Goal: Task Accomplishment & Management: Complete application form

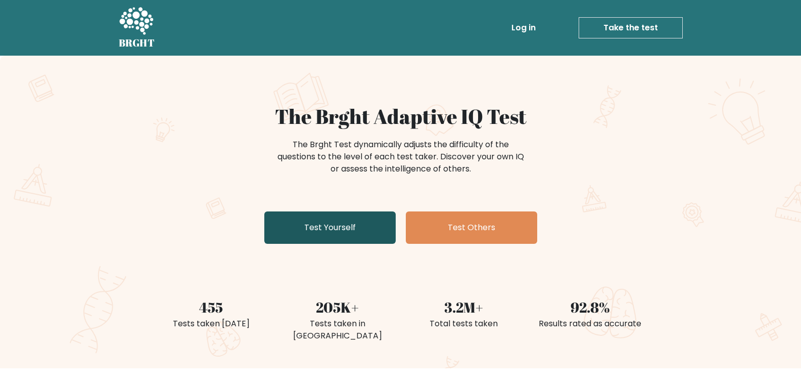
click at [340, 231] on link "Test Yourself" at bounding box center [329, 227] width 131 height 32
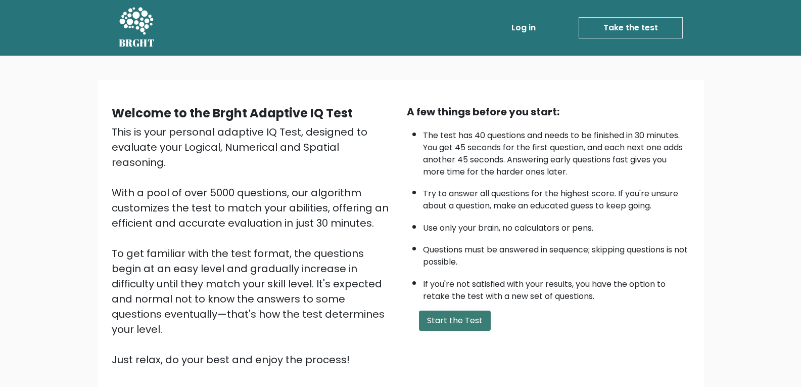
click at [453, 314] on button "Start the Test" at bounding box center [455, 320] width 72 height 20
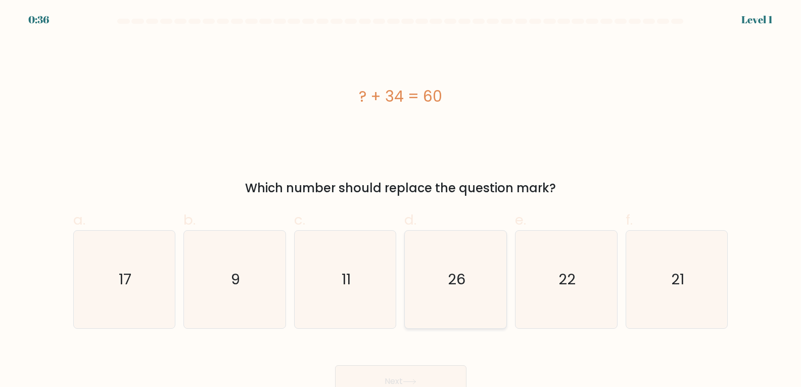
click at [462, 280] on text "26" at bounding box center [457, 279] width 18 height 20
click at [401, 200] on input "d. 26" at bounding box center [401, 197] width 1 height 7
radio input "true"
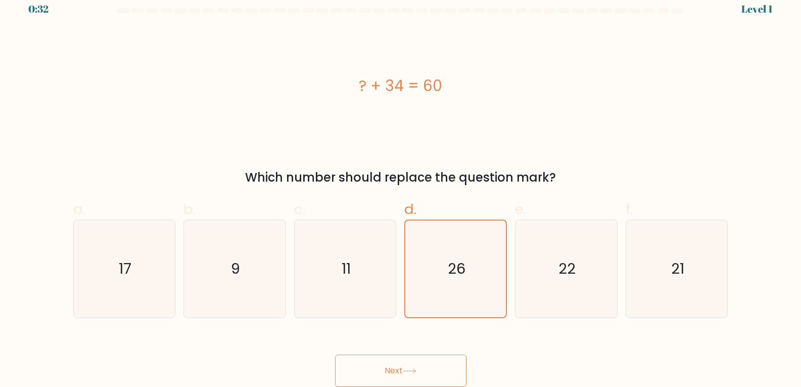
click at [393, 368] on button "Next" at bounding box center [400, 370] width 131 height 32
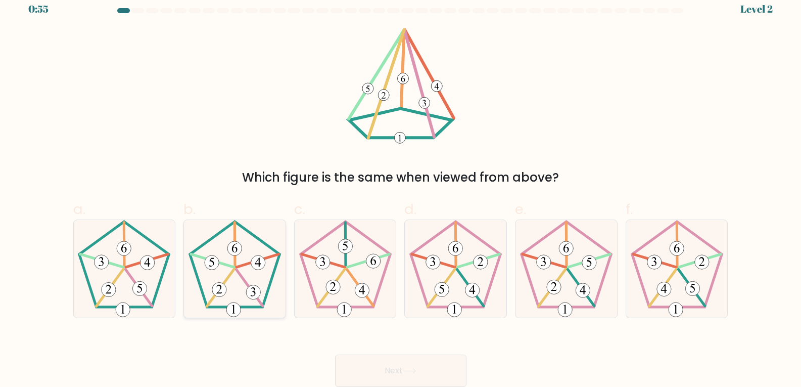
click at [233, 290] on icon at bounding box center [235, 269] width 98 height 98
click at [401, 190] on input "b." at bounding box center [401, 186] width 1 height 7
radio input "true"
click at [385, 364] on button "Next" at bounding box center [400, 370] width 131 height 32
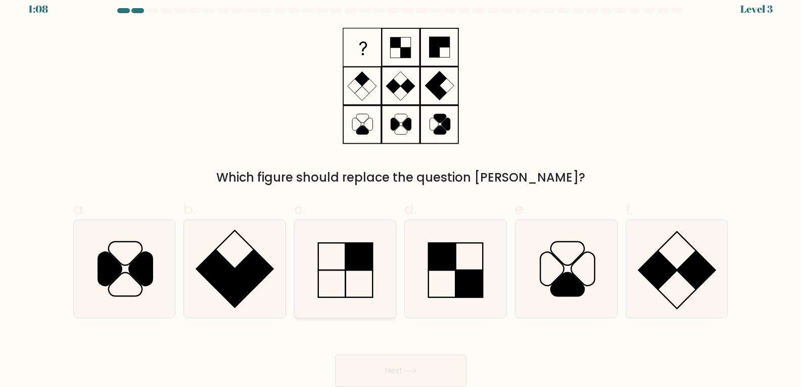
click at [341, 276] on icon at bounding box center [346, 269] width 98 height 98
click at [401, 190] on input "c." at bounding box center [401, 186] width 1 height 7
radio input "true"
click at [378, 372] on button "Next" at bounding box center [400, 370] width 131 height 32
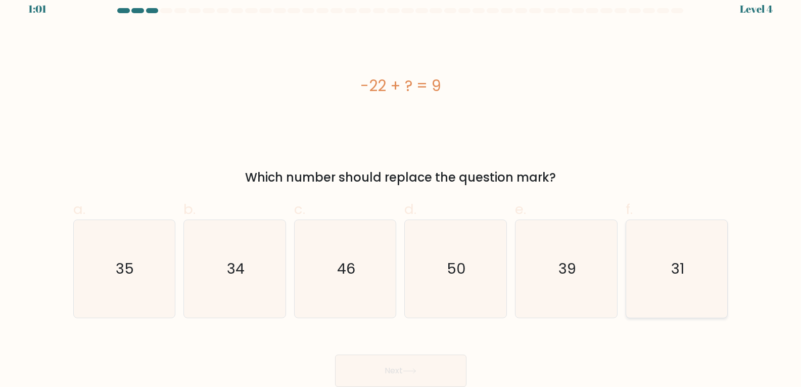
click at [683, 271] on text "31" at bounding box center [677, 268] width 13 height 20
click at [401, 190] on input "f. 31" at bounding box center [401, 186] width 1 height 7
radio input "true"
click at [437, 383] on button "Next" at bounding box center [400, 370] width 131 height 32
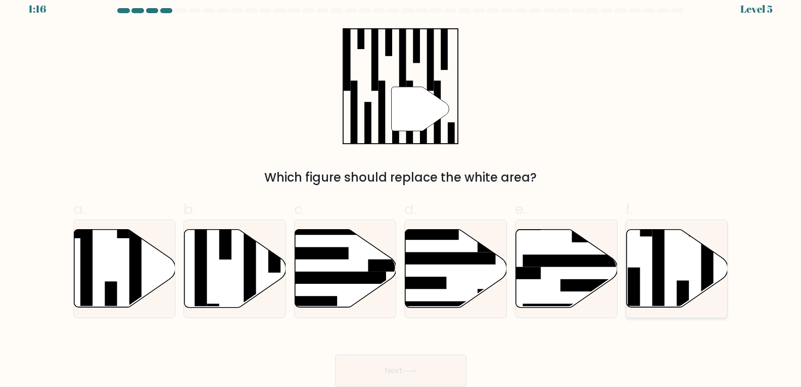
click at [672, 269] on icon at bounding box center [678, 268] width 102 height 78
click at [401, 190] on input "f." at bounding box center [401, 186] width 1 height 7
radio input "true"
click at [394, 368] on button "Next" at bounding box center [400, 370] width 131 height 32
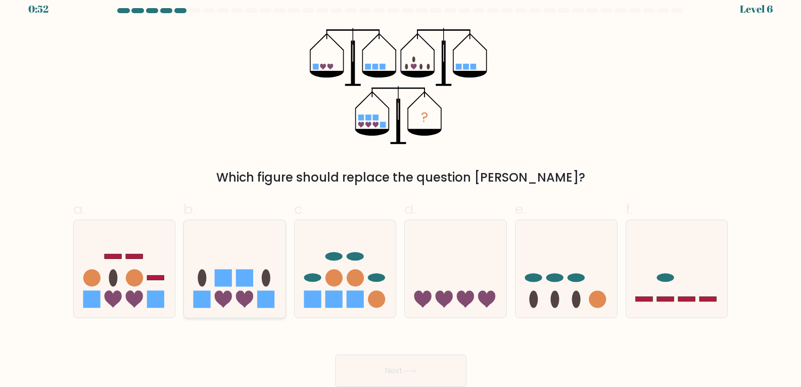
click at [248, 296] on icon at bounding box center [244, 299] width 17 height 17
click at [401, 190] on input "b." at bounding box center [401, 186] width 1 height 7
radio input "true"
click at [385, 367] on button "Next" at bounding box center [400, 370] width 131 height 32
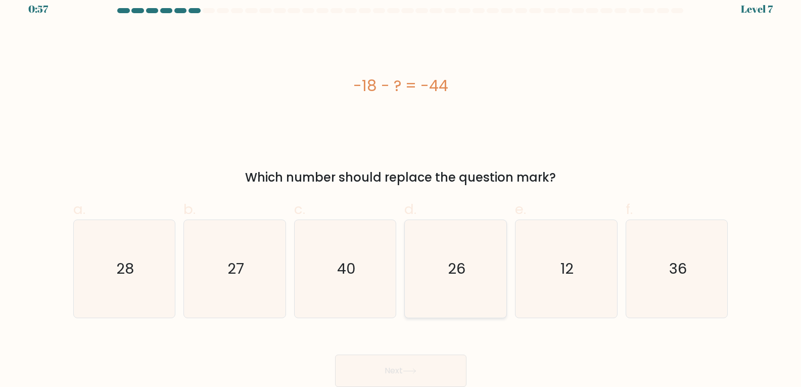
click at [453, 268] on text "26" at bounding box center [457, 268] width 18 height 20
click at [401, 190] on input "d. 26" at bounding box center [401, 186] width 1 height 7
radio input "true"
click at [382, 376] on button "Next" at bounding box center [400, 370] width 131 height 32
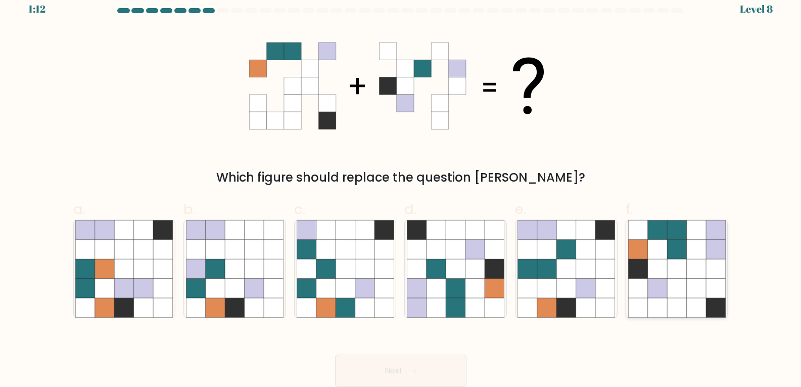
click at [681, 256] on icon at bounding box center [676, 249] width 19 height 19
click at [401, 190] on input "f." at bounding box center [401, 186] width 1 height 7
radio input "true"
click at [391, 376] on button "Next" at bounding box center [400, 370] width 131 height 32
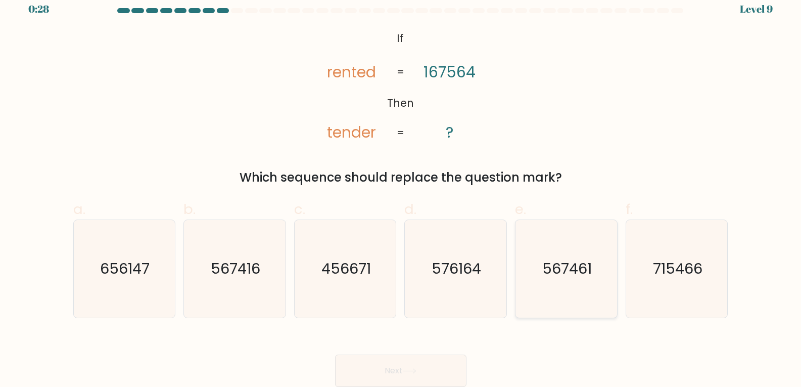
click at [569, 279] on icon "567461" at bounding box center [567, 269] width 98 height 98
click at [401, 190] on input "e. 567461" at bounding box center [401, 186] width 1 height 7
radio input "true"
click at [404, 383] on button "Next" at bounding box center [400, 370] width 131 height 32
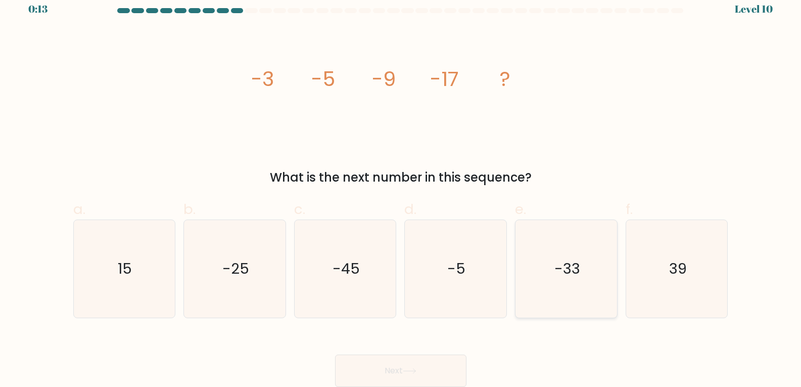
click at [569, 274] on text "-33" at bounding box center [567, 268] width 26 height 20
click at [401, 190] on input "e. -33" at bounding box center [401, 186] width 1 height 7
radio input "true"
click at [411, 378] on button "Next" at bounding box center [400, 370] width 131 height 32
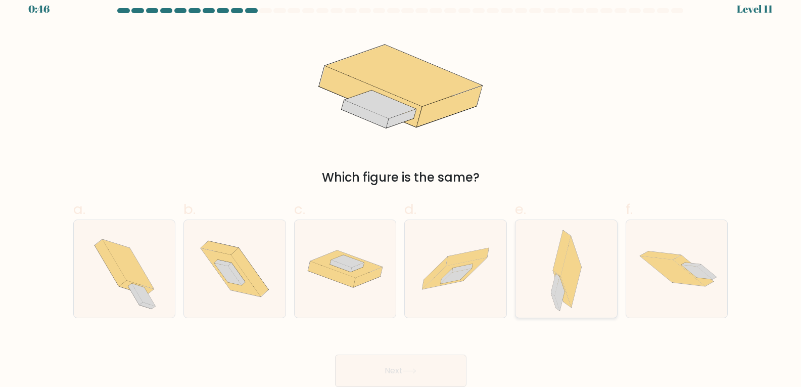
click at [555, 275] on icon at bounding box center [562, 289] width 18 height 36
click at [401, 190] on input "e." at bounding box center [401, 186] width 1 height 7
radio input "true"
click at [407, 370] on icon at bounding box center [410, 371] width 14 height 6
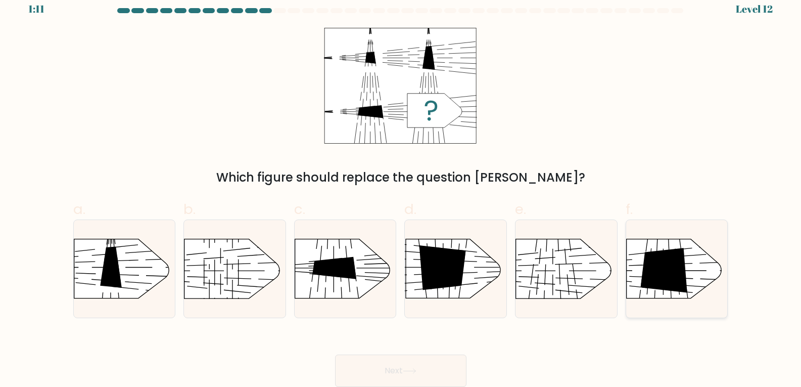
click at [664, 279] on icon at bounding box center [663, 270] width 47 height 45
click at [401, 190] on input "f." at bounding box center [401, 186] width 1 height 7
radio input "true"
click at [383, 376] on button "Next" at bounding box center [400, 370] width 131 height 32
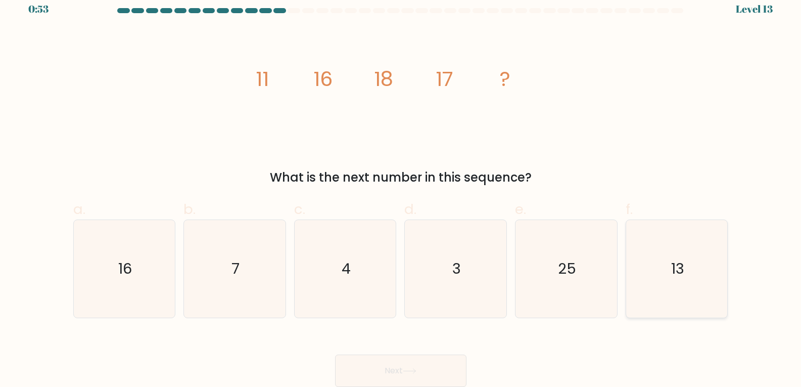
click at [682, 266] on text "13" at bounding box center [677, 268] width 13 height 20
click at [401, 190] on input "f. 13" at bounding box center [401, 186] width 1 height 7
radio input "true"
click at [413, 368] on icon at bounding box center [410, 371] width 14 height 6
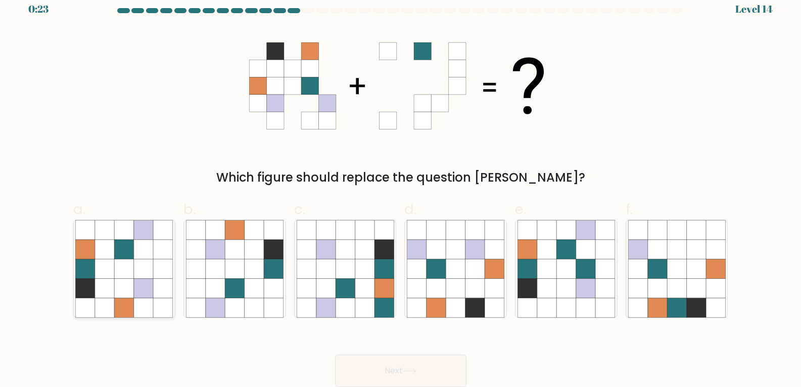
click at [134, 275] on icon at bounding box center [143, 268] width 19 height 19
click at [401, 190] on input "a." at bounding box center [401, 186] width 1 height 7
radio input "true"
click at [428, 376] on button "Next" at bounding box center [400, 370] width 131 height 32
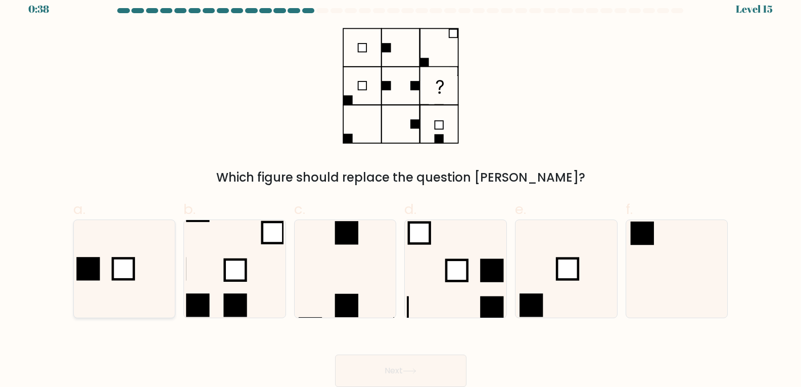
click at [135, 290] on icon at bounding box center [124, 269] width 98 height 98
click at [401, 190] on input "a." at bounding box center [401, 186] width 1 height 7
radio input "true"
click at [388, 370] on button "Next" at bounding box center [400, 370] width 131 height 32
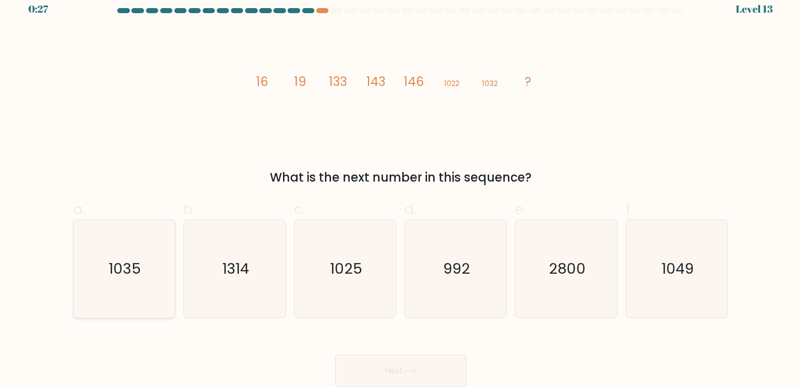
click at [116, 282] on icon "1035" at bounding box center [124, 269] width 98 height 98
click at [401, 190] on input "a. 1035" at bounding box center [401, 186] width 1 height 7
radio input "true"
click at [382, 379] on button "Next" at bounding box center [400, 370] width 131 height 32
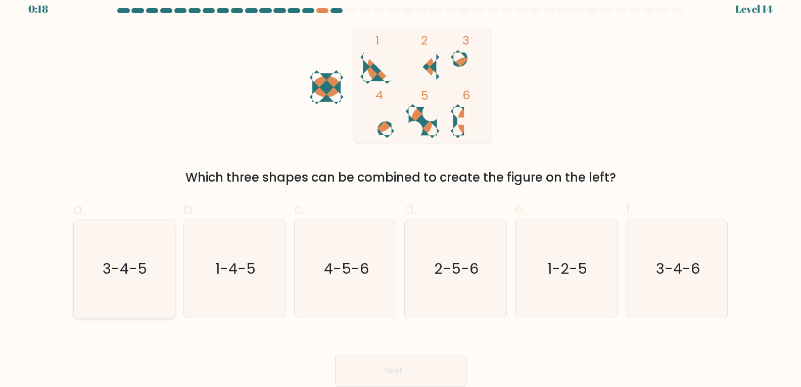
click at [112, 290] on icon "3-4-5" at bounding box center [124, 269] width 98 height 98
click at [401, 190] on input "a. 3-4-5" at bounding box center [401, 186] width 1 height 7
radio input "true"
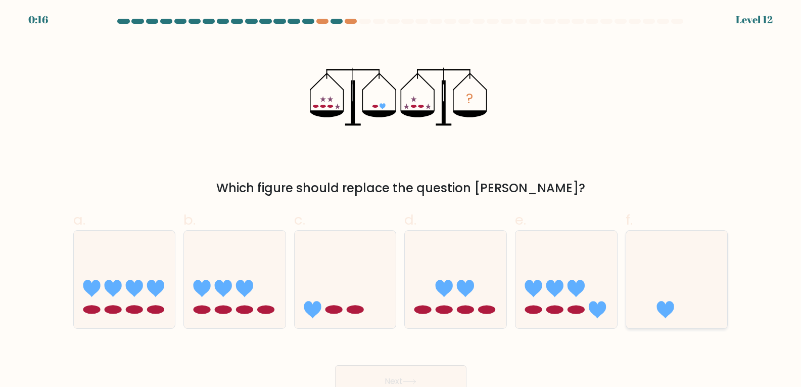
click at [666, 308] on icon at bounding box center [665, 309] width 17 height 17
click at [401, 200] on input "f." at bounding box center [401, 197] width 1 height 7
radio input "true"
click at [436, 379] on button "Next" at bounding box center [400, 381] width 131 height 32
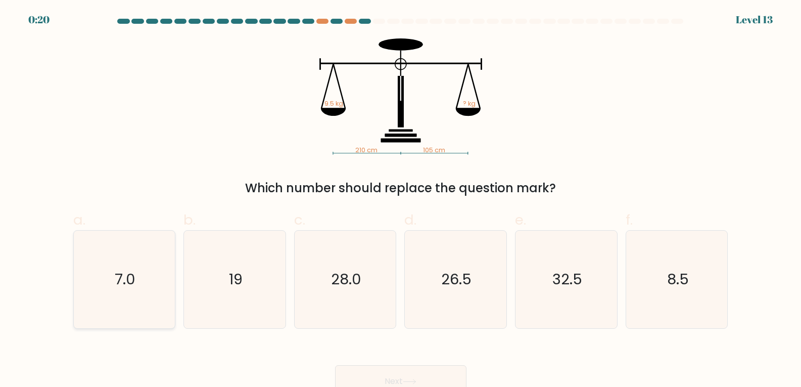
click at [129, 279] on text "7.0" at bounding box center [125, 279] width 21 height 20
click at [401, 200] on input "a. 7.0" at bounding box center [401, 197] width 1 height 7
radio input "true"
click at [407, 374] on button "Next" at bounding box center [400, 381] width 131 height 32
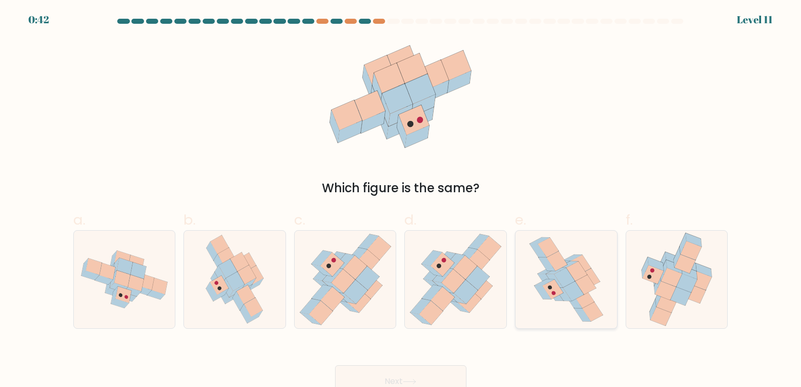
click at [548, 292] on icon at bounding box center [552, 289] width 21 height 20
click at [401, 200] on input "e." at bounding box center [401, 197] width 1 height 7
radio input "true"
click at [412, 376] on button "Next" at bounding box center [400, 381] width 131 height 32
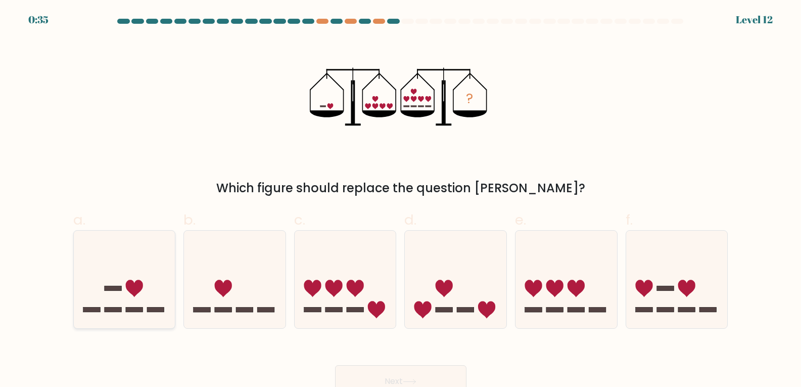
click at [98, 304] on icon at bounding box center [125, 279] width 102 height 84
click at [401, 200] on input "a." at bounding box center [401, 197] width 1 height 7
radio input "true"
click at [410, 374] on button "Next" at bounding box center [400, 381] width 131 height 32
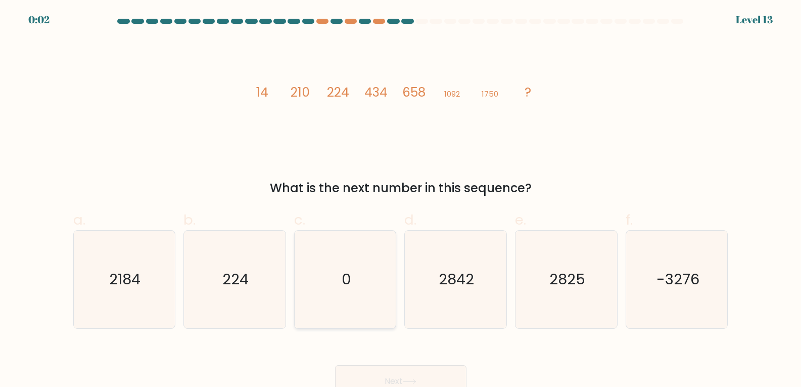
click at [357, 295] on icon "0" at bounding box center [346, 279] width 98 height 98
click at [401, 200] on input "c. 0" at bounding box center [401, 197] width 1 height 7
radio input "true"
click at [397, 385] on button "Next" at bounding box center [400, 381] width 131 height 32
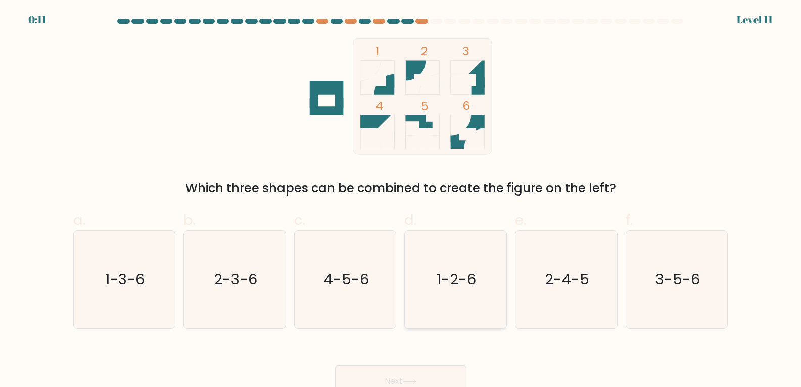
click at [448, 288] on text "1-2-6" at bounding box center [456, 279] width 39 height 20
click at [401, 200] on input "d. 1-2-6" at bounding box center [401, 197] width 1 height 7
radio input "true"
click at [432, 372] on button "Next" at bounding box center [400, 381] width 131 height 32
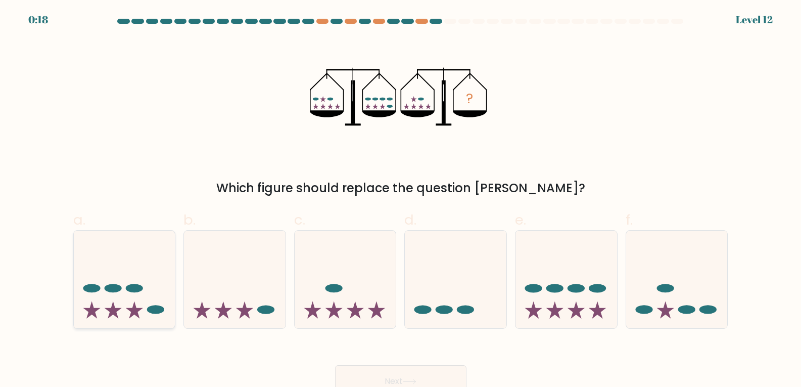
click at [117, 310] on icon at bounding box center [112, 309] width 17 height 17
click at [401, 200] on input "a." at bounding box center [401, 197] width 1 height 7
radio input "true"
click at [386, 368] on button "Next" at bounding box center [400, 381] width 131 height 32
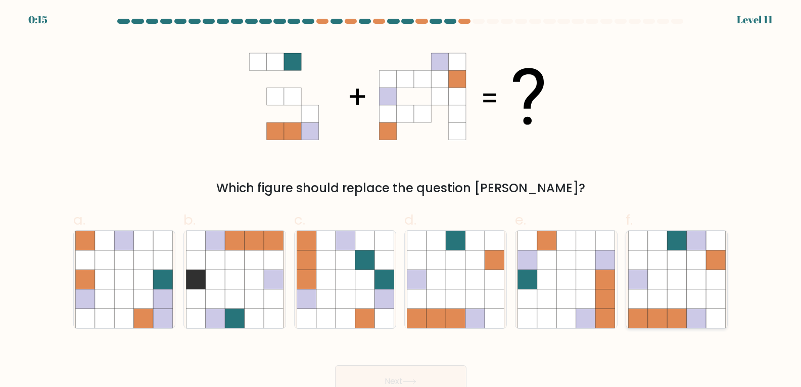
click at [671, 295] on icon at bounding box center [676, 298] width 19 height 19
click at [401, 200] on input "f." at bounding box center [401, 197] width 1 height 7
radio input "true"
click at [432, 371] on button "Next" at bounding box center [400, 381] width 131 height 32
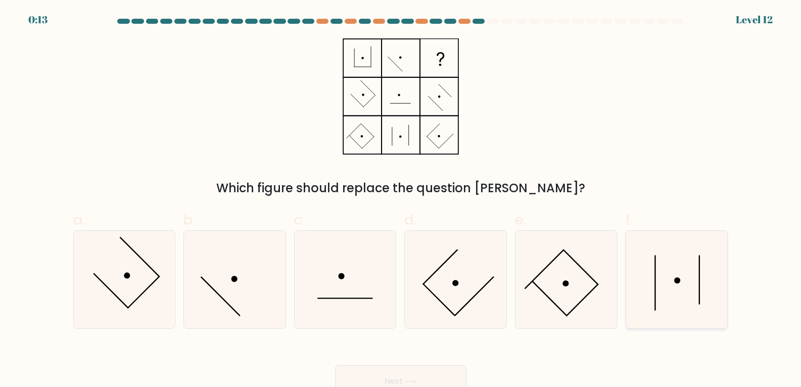
click at [680, 300] on icon at bounding box center [677, 279] width 98 height 98
click at [401, 200] on input "f." at bounding box center [401, 197] width 1 height 7
radio input "true"
click at [376, 385] on button "Next" at bounding box center [400, 381] width 131 height 32
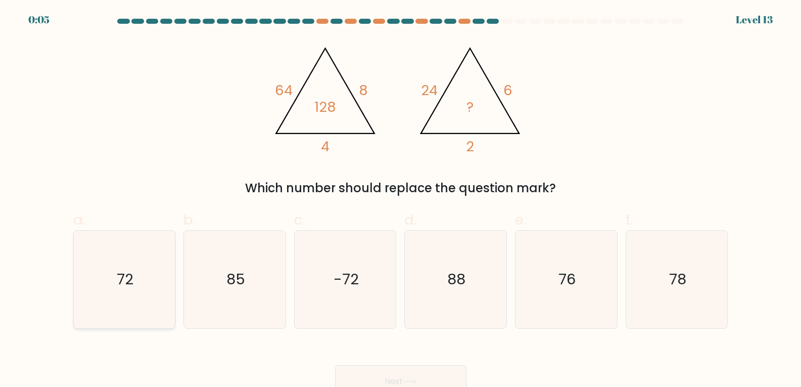
click at [127, 280] on text "72" at bounding box center [125, 279] width 17 height 20
click at [401, 200] on input "a. 72" at bounding box center [401, 197] width 1 height 7
radio input "true"
click at [442, 379] on button "Next" at bounding box center [400, 381] width 131 height 32
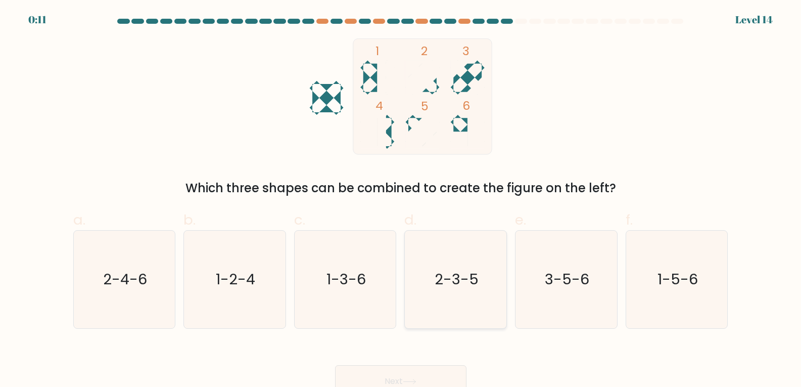
click at [446, 283] on text "2-3-5" at bounding box center [457, 279] width 44 height 20
click at [401, 200] on input "d. 2-3-5" at bounding box center [401, 197] width 1 height 7
radio input "true"
click at [392, 379] on button "Next" at bounding box center [400, 381] width 131 height 32
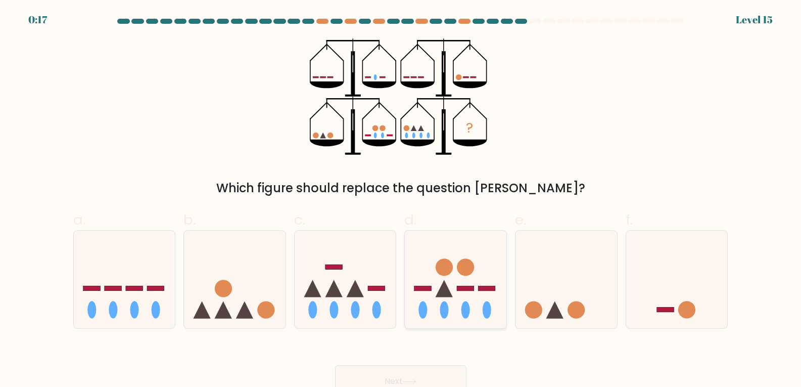
click at [479, 304] on icon at bounding box center [456, 279] width 102 height 84
click at [401, 200] on input "d." at bounding box center [401, 197] width 1 height 7
radio input "true"
click at [442, 383] on button "Next" at bounding box center [400, 381] width 131 height 32
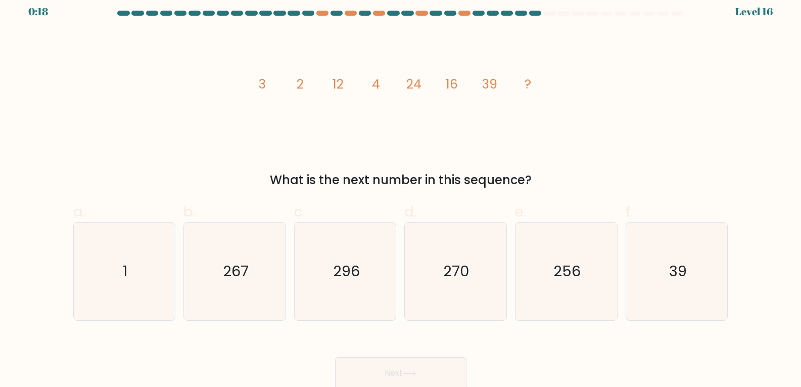
scroll to position [11, 0]
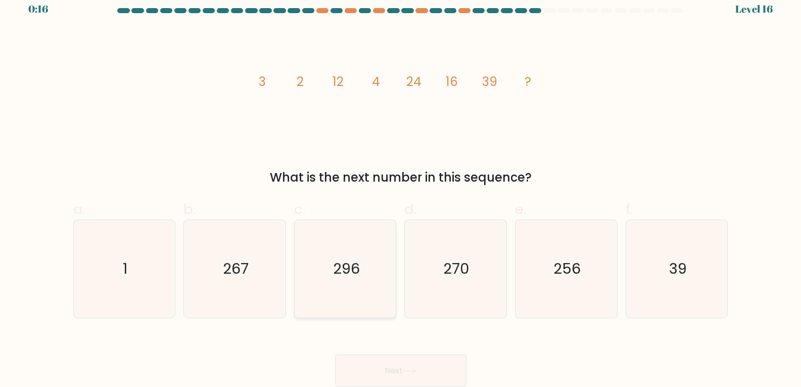
click at [347, 273] on text "296" at bounding box center [346, 268] width 27 height 20
click at [401, 190] on input "c. 296" at bounding box center [401, 186] width 1 height 7
radio input "true"
click at [385, 366] on button "Next" at bounding box center [400, 370] width 131 height 32
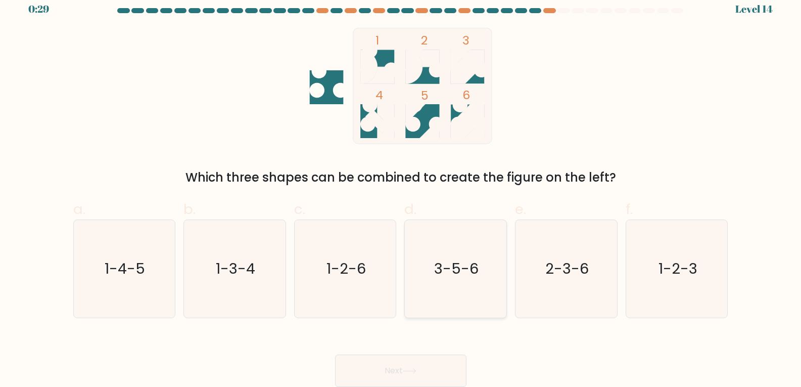
click at [451, 270] on text "3-5-6" at bounding box center [457, 268] width 44 height 20
click at [401, 190] on input "d. 3-5-6" at bounding box center [401, 186] width 1 height 7
radio input "true"
click at [386, 374] on button "Next" at bounding box center [400, 370] width 131 height 32
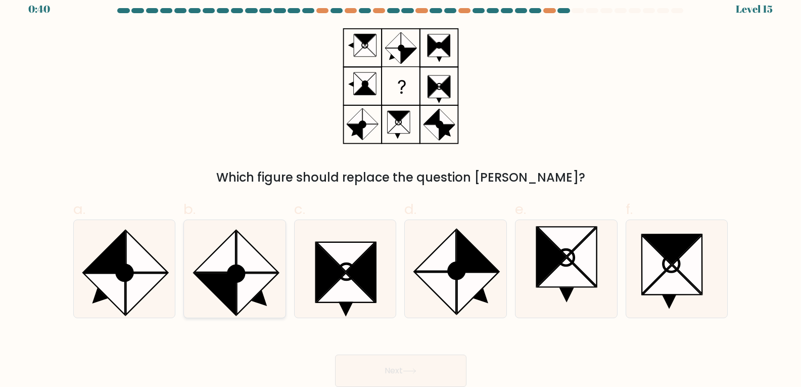
click at [231, 255] on icon at bounding box center [214, 250] width 41 height 41
click at [401, 190] on input "b." at bounding box center [401, 186] width 1 height 7
radio input "true"
click at [131, 292] on icon at bounding box center [146, 293] width 41 height 41
click at [401, 190] on input "a." at bounding box center [401, 186] width 1 height 7
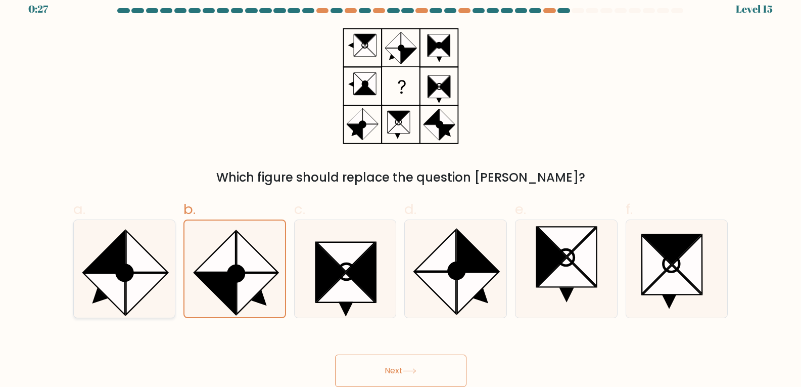
radio input "true"
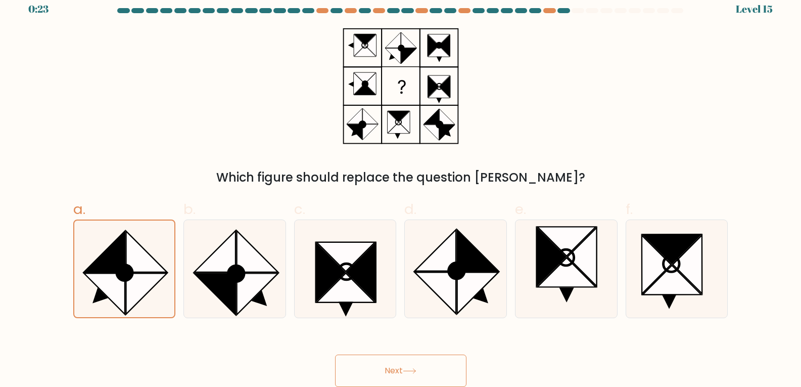
click at [402, 369] on button "Next" at bounding box center [400, 370] width 131 height 32
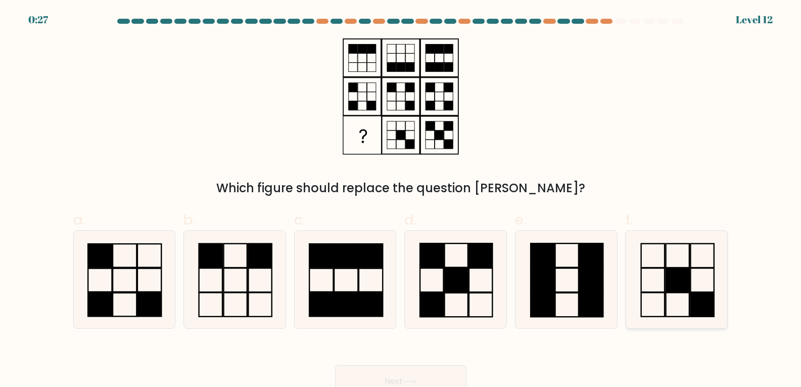
click at [683, 291] on rect at bounding box center [677, 280] width 23 height 24
click at [401, 200] on input "f." at bounding box center [401, 197] width 1 height 7
radio input "true"
click at [427, 378] on button "Next" at bounding box center [400, 381] width 131 height 32
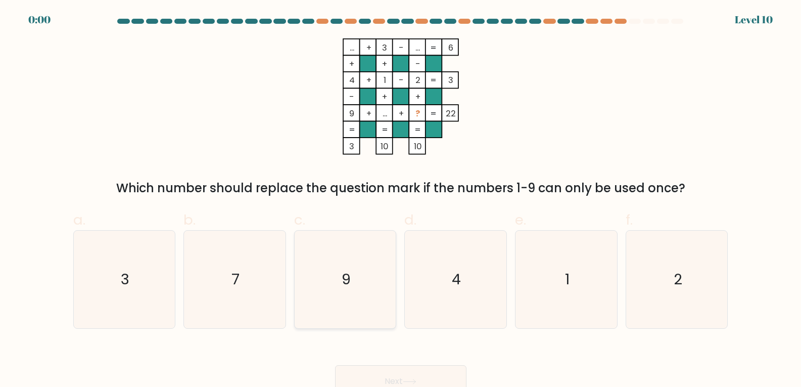
click at [345, 279] on text "9" at bounding box center [346, 279] width 9 height 20
click at [401, 200] on input "c. 9" at bounding box center [401, 197] width 1 height 7
radio input "true"
click at [403, 374] on div "Next" at bounding box center [400, 369] width 667 height 57
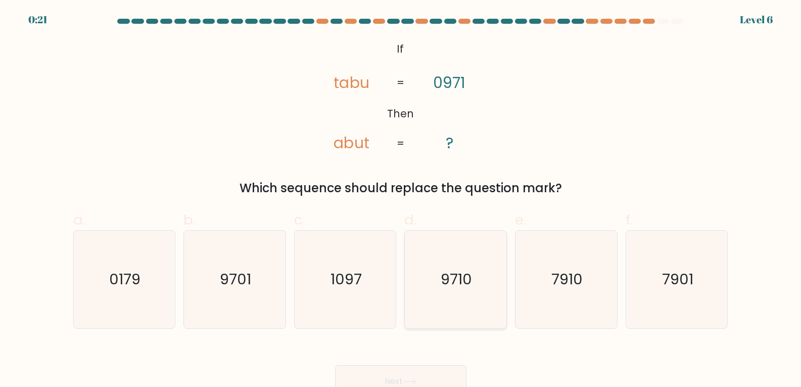
click at [458, 285] on text "9710" at bounding box center [456, 279] width 31 height 20
click at [401, 200] on input "d. 9710" at bounding box center [401, 197] width 1 height 7
radio input "true"
click at [428, 380] on button "Next" at bounding box center [400, 381] width 131 height 32
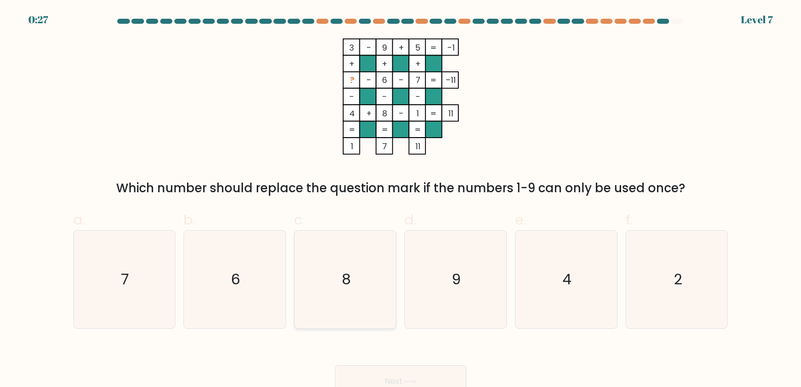
drag, startPoint x: 351, startPoint y: 279, endPoint x: 352, endPoint y: 272, distance: 6.7
click at [350, 278] on text "8" at bounding box center [346, 279] width 9 height 20
click at [401, 200] on input "c. 8" at bounding box center [401, 197] width 1 height 7
radio input "true"
click at [444, 372] on button "Next" at bounding box center [400, 381] width 131 height 32
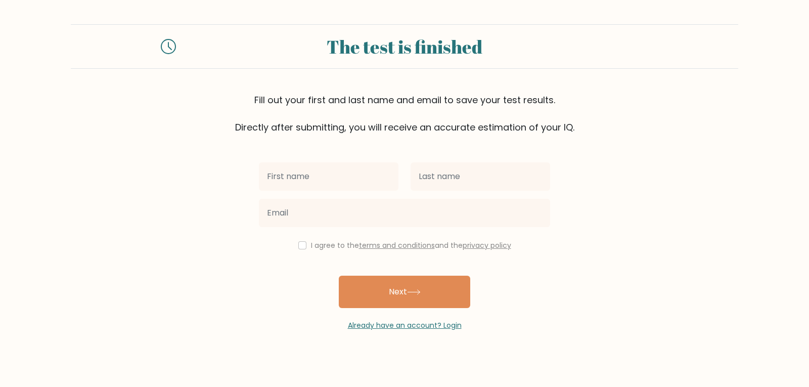
click at [312, 176] on input "text" at bounding box center [328, 176] width 139 height 28
type input "[PERSON_NAME]"
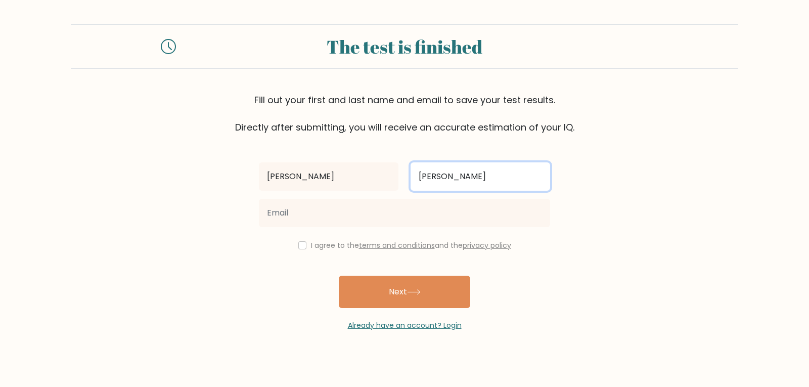
type input "[PERSON_NAME]"
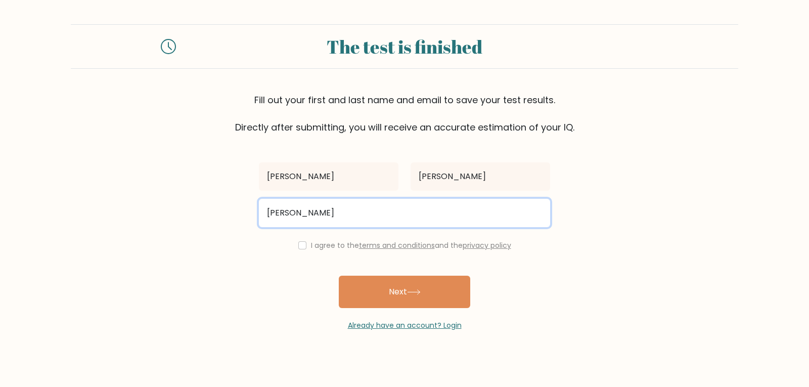
type input "[EMAIL_ADDRESS][DOMAIN_NAME]"
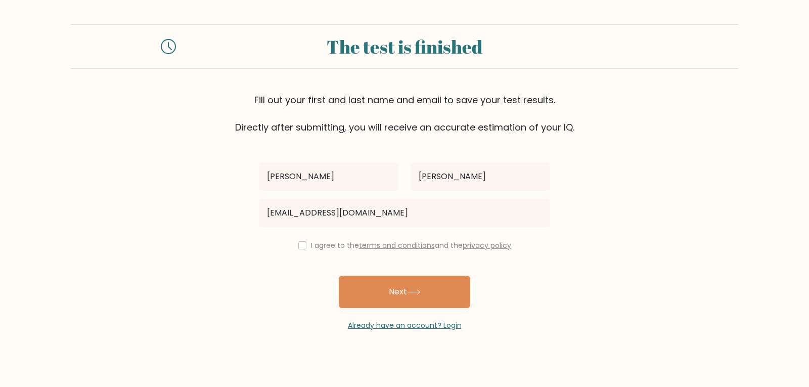
click at [299, 250] on div "I agree to the terms and conditions and the privacy policy" at bounding box center [404, 245] width 303 height 12
click at [301, 245] on input "checkbox" at bounding box center [302, 245] width 8 height 8
checkbox input "true"
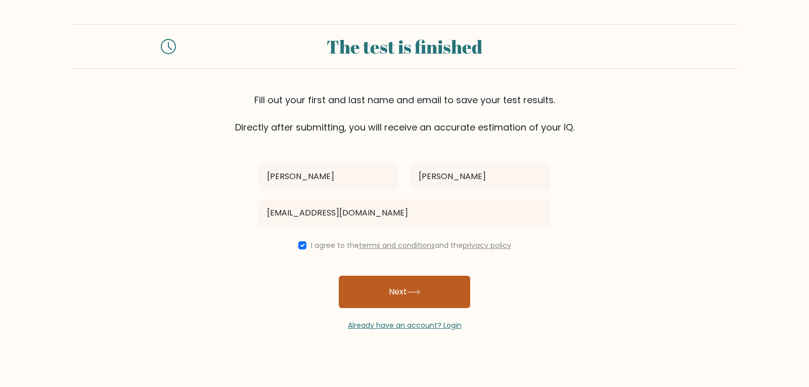
click at [365, 286] on button "Next" at bounding box center [404, 291] width 131 height 32
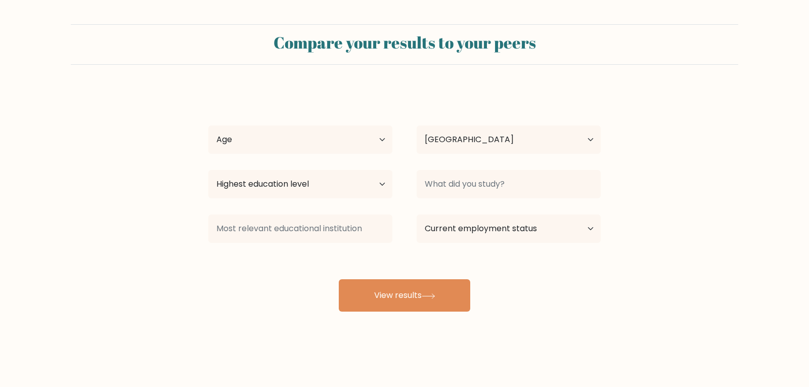
select select "PH"
click at [378, 135] on select "Age Under [DEMOGRAPHIC_DATA] [DEMOGRAPHIC_DATA] [DEMOGRAPHIC_DATA] [DEMOGRAPHIC…" at bounding box center [300, 139] width 184 height 28
select select "25_34"
click at [208, 125] on select "Age Under [DEMOGRAPHIC_DATA] [DEMOGRAPHIC_DATA] [DEMOGRAPHIC_DATA] [DEMOGRAPHIC…" at bounding box center [300, 139] width 184 height 28
click at [289, 190] on select "Highest education level No schooling Primary Lower Secondary Upper Secondary Oc…" at bounding box center [300, 184] width 184 height 28
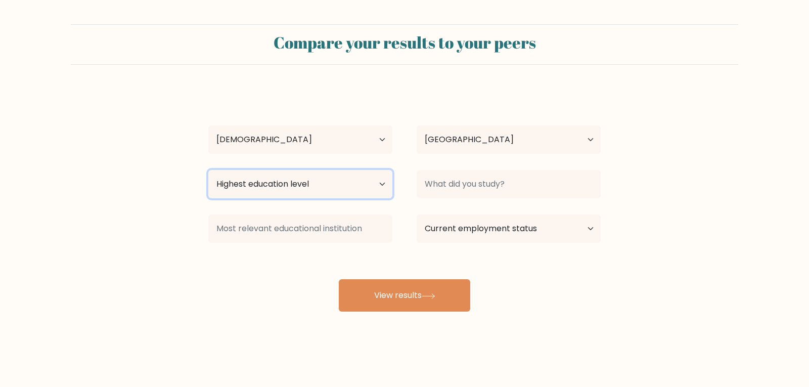
select select "bachelors_degree"
click at [208, 170] on select "Highest education level No schooling Primary Lower Secondary Upper Secondary Oc…" at bounding box center [300, 184] width 184 height 28
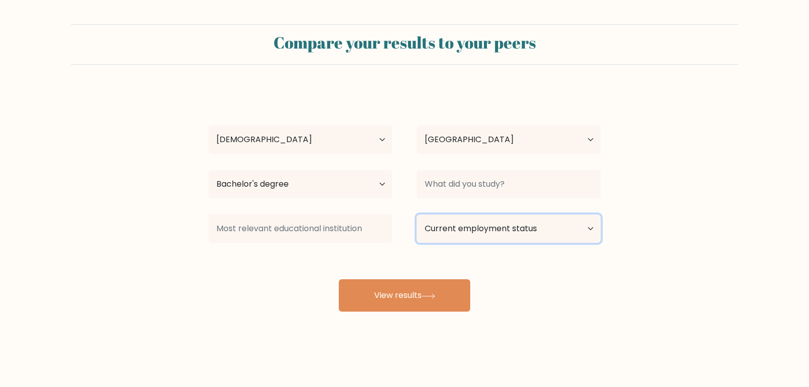
click at [473, 228] on select "Current employment status Employed Student Retired Other / prefer not to answer" at bounding box center [508, 228] width 184 height 28
select select "other"
click at [416, 214] on select "Current employment status Employed Student Retired Other / prefer not to answer" at bounding box center [508, 228] width 184 height 28
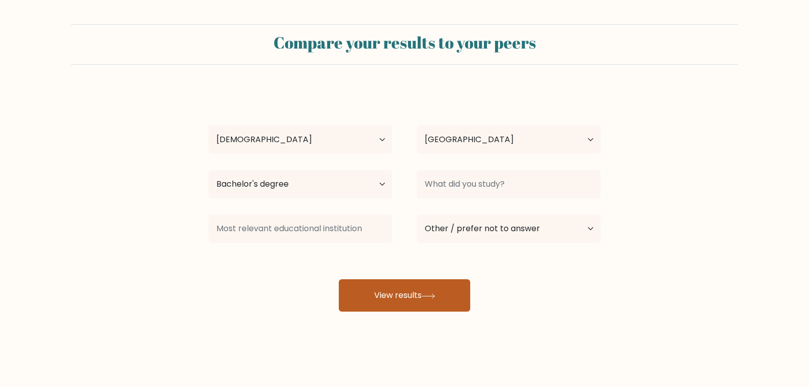
click at [461, 300] on button "View results" at bounding box center [404, 295] width 131 height 32
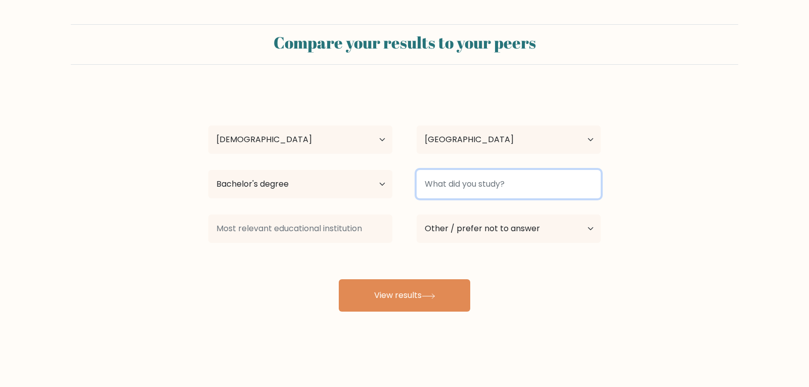
click at [464, 185] on input at bounding box center [508, 184] width 184 height 28
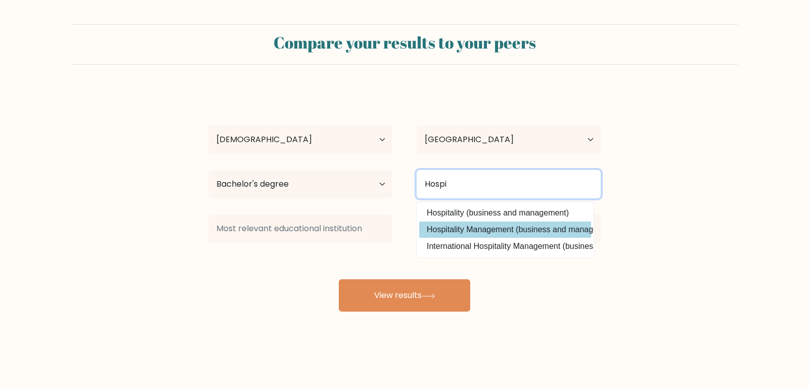
type input "Hospi"
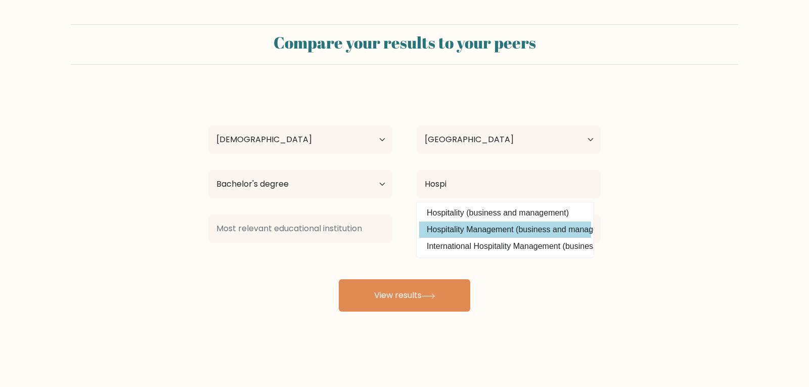
click at [451, 233] on div "Mary Rose Ferrer Age Under 18 years old 18-24 years old 25-34 years old 35-44 y…" at bounding box center [404, 200] width 404 height 222
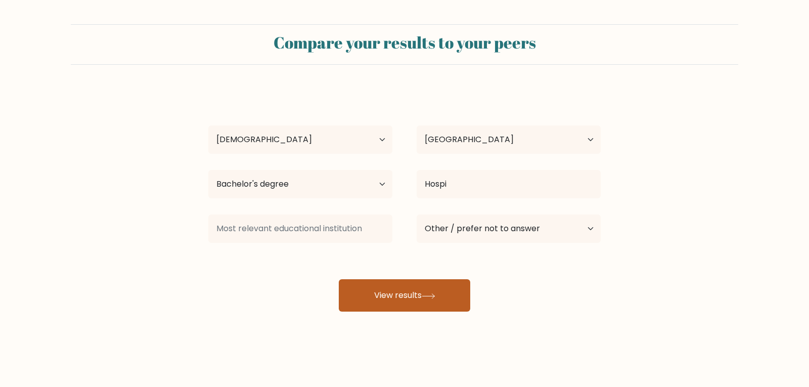
click at [383, 297] on button "View results" at bounding box center [404, 295] width 131 height 32
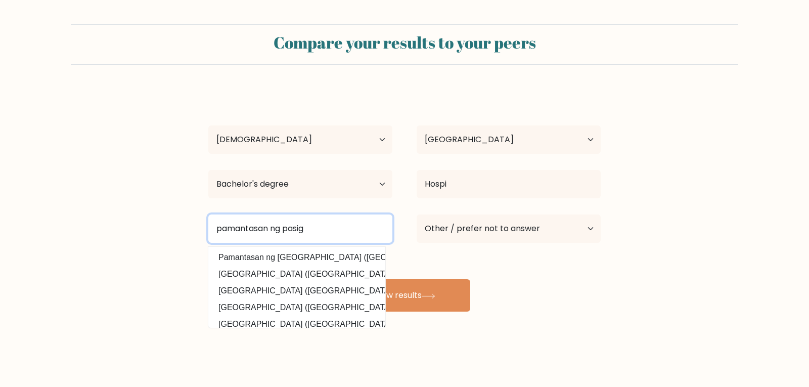
click at [339, 227] on input "pamantasan ng pasig" at bounding box center [300, 228] width 184 height 28
type input "pamantasan ng pasig"
click at [339, 279] on button "View results" at bounding box center [404, 295] width 131 height 32
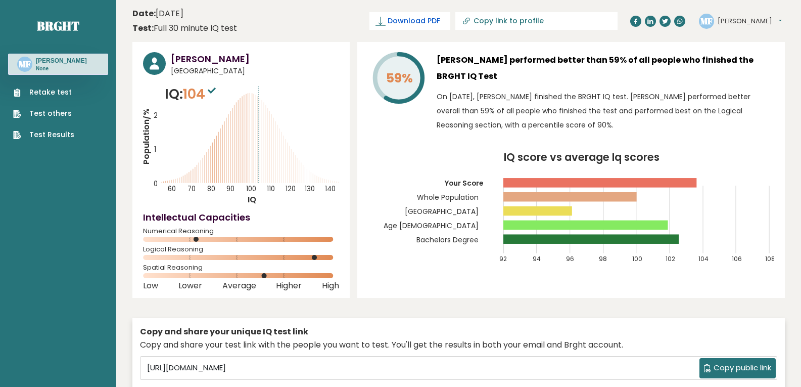
click at [440, 23] on span "Download PDF" at bounding box center [414, 21] width 53 height 11
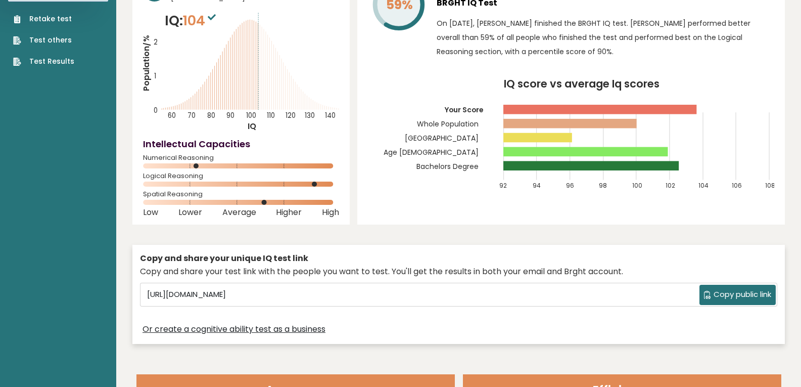
scroll to position [51, 0]
